Goal: Navigation & Orientation: Find specific page/section

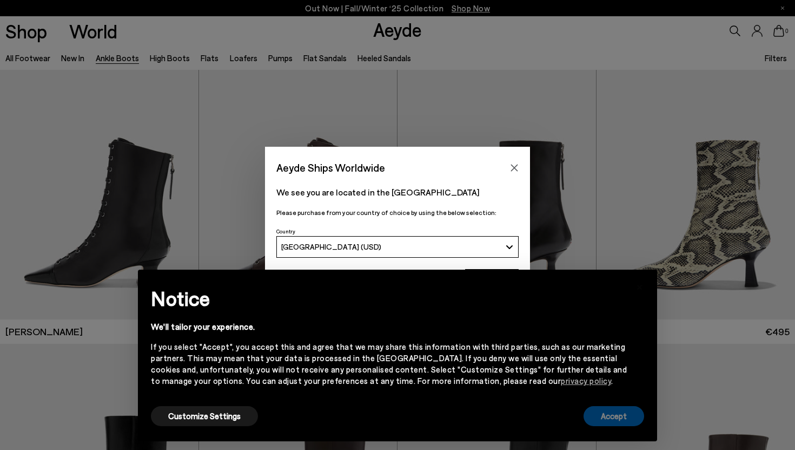
click at [605, 421] on button "Accept" at bounding box center [614, 416] width 61 height 20
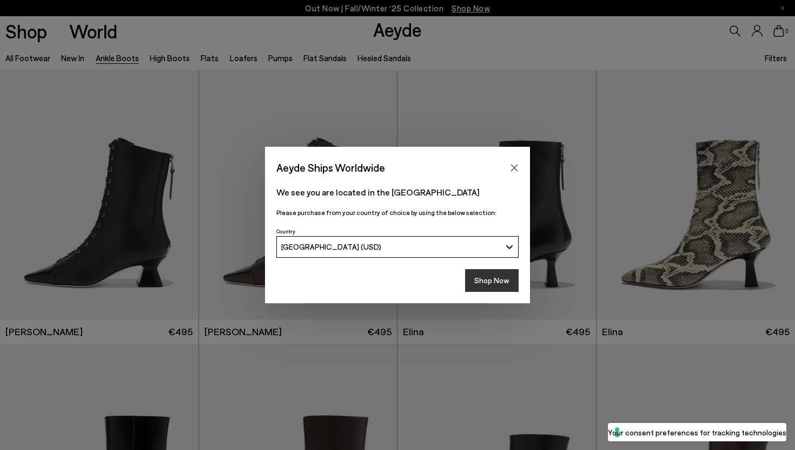
click at [497, 278] on button "Shop Now" at bounding box center [492, 280] width 54 height 23
click at [496, 288] on button "Shop Now" at bounding box center [492, 280] width 54 height 23
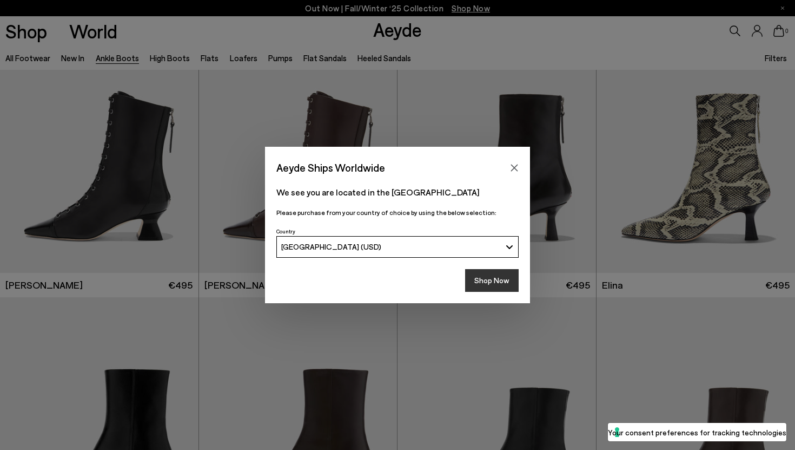
scroll to position [63, 0]
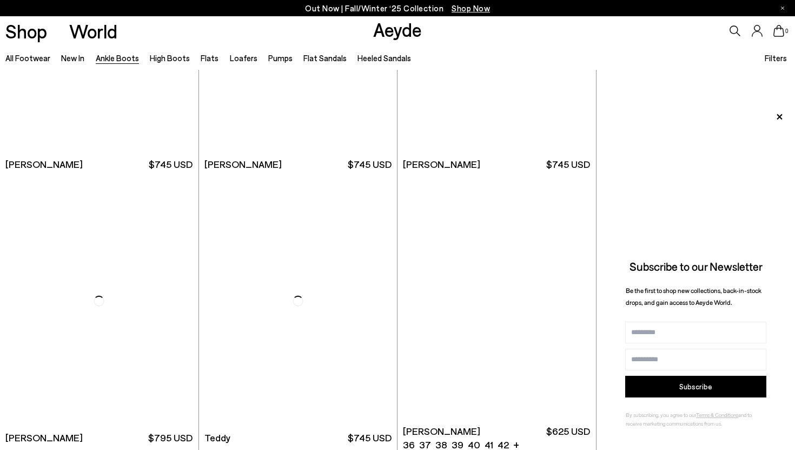
scroll to position [3635, 0]
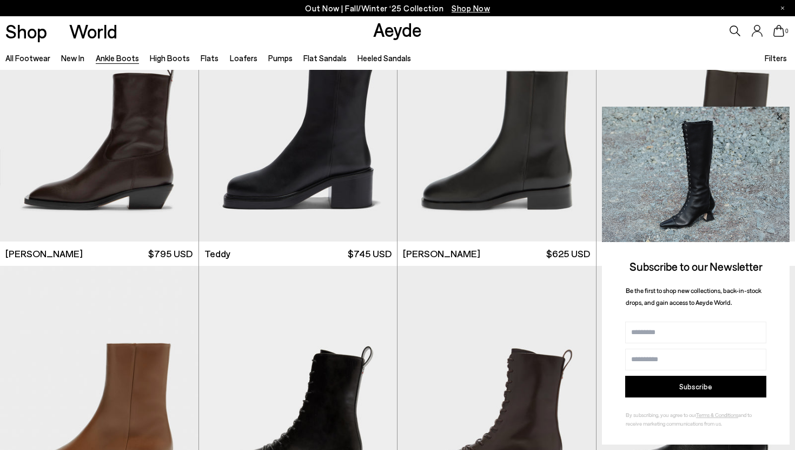
click at [779, 117] on icon at bounding box center [779, 116] width 5 height 5
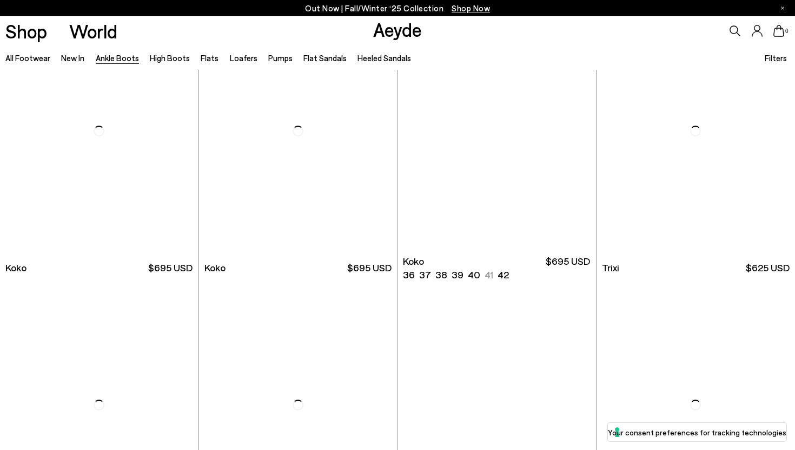
scroll to position [5245, 0]
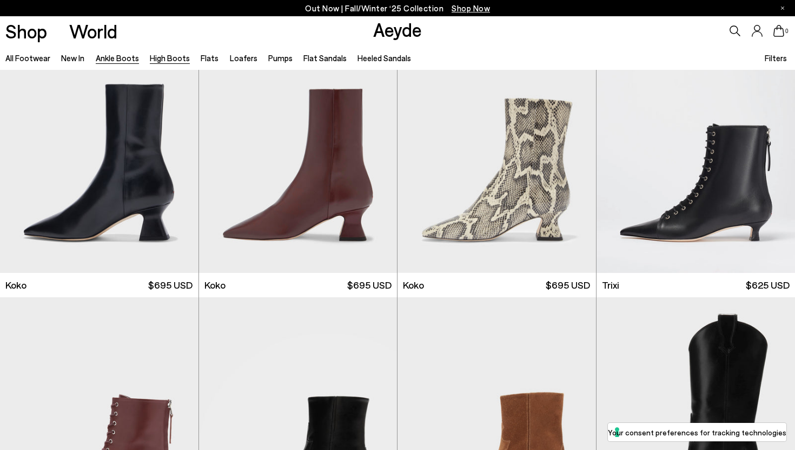
click at [173, 54] on link "High Boots" at bounding box center [170, 58] width 40 height 10
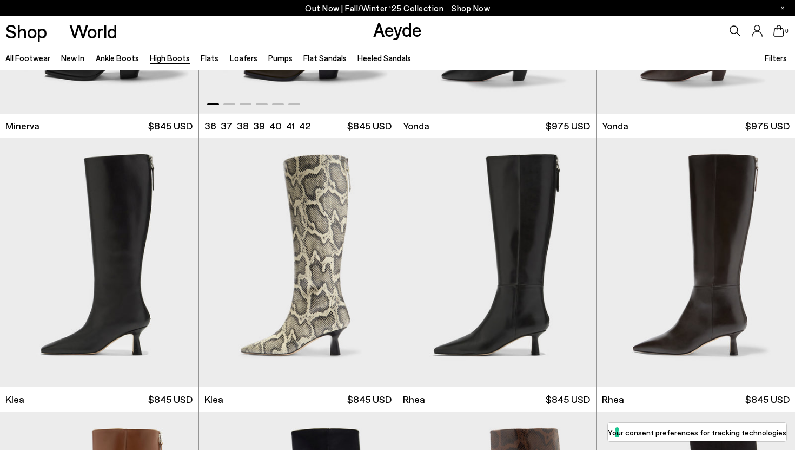
scroll to position [1100, 0]
